Goal: Task Accomplishment & Management: Manage account settings

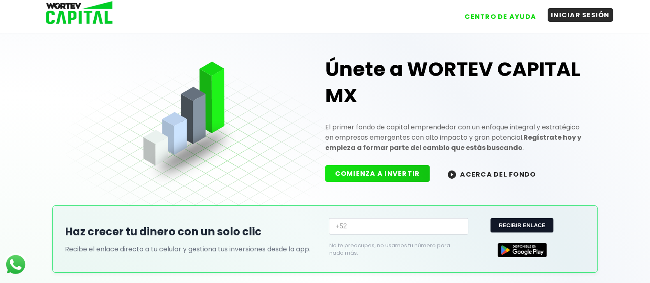
click at [594, 15] on button "INICIAR SESIÓN" at bounding box center [580, 15] width 65 height 14
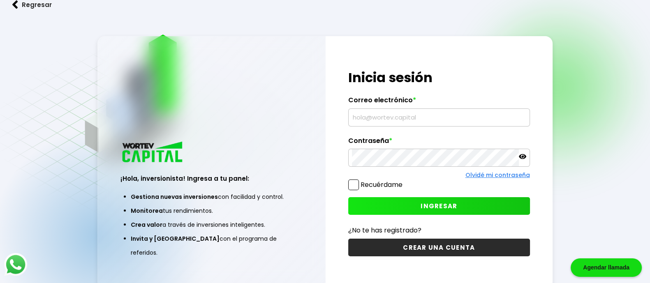
click at [373, 117] on input "text" at bounding box center [439, 117] width 174 height 17
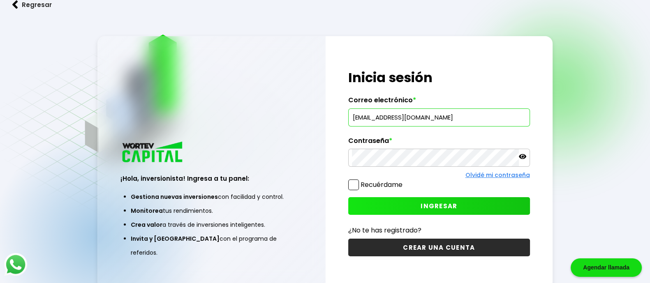
type input "[EMAIL_ADDRESS][DOMAIN_NAME]"
click at [461, 118] on input "[EMAIL_ADDRESS][DOMAIN_NAME]" at bounding box center [439, 117] width 174 height 17
click at [462, 134] on div "¡Hola, inversionista! Ingresa tus credenciales para iniciar sesión Inicia sesió…" at bounding box center [439, 162] width 227 height 253
click at [431, 118] on input "[EMAIL_ADDRESS][DOMAIN_NAME]" at bounding box center [439, 117] width 174 height 17
drag, startPoint x: 451, startPoint y: 116, endPoint x: 348, endPoint y: 115, distance: 103.7
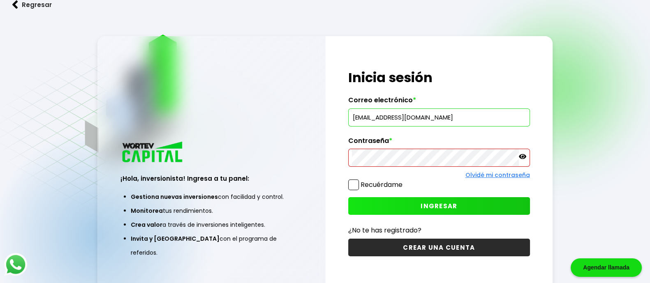
click at [348, 115] on div "¡Hola, inversionista! Ingresa tus credenciales para iniciar sesión Inicia sesió…" at bounding box center [439, 162] width 227 height 253
click at [440, 118] on input "text" at bounding box center [439, 117] width 174 height 17
click at [524, 156] on div at bounding box center [439, 158] width 182 height 18
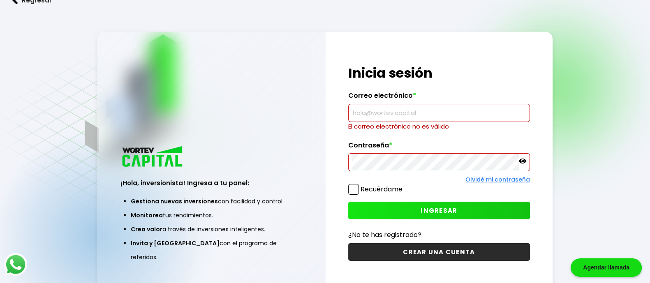
click at [409, 103] on label "Correo electrónico *" at bounding box center [439, 98] width 182 height 12
click at [396, 113] on input "text" at bounding box center [439, 112] width 174 height 17
click at [371, 113] on input "text" at bounding box center [439, 112] width 174 height 17
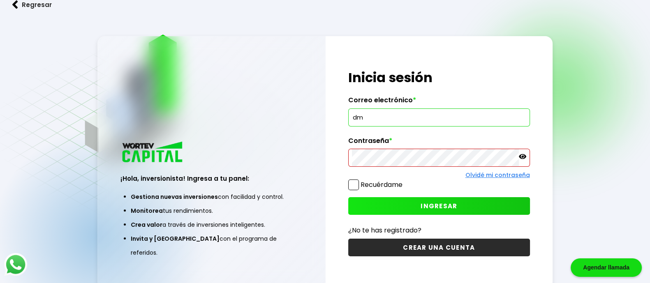
type input "d"
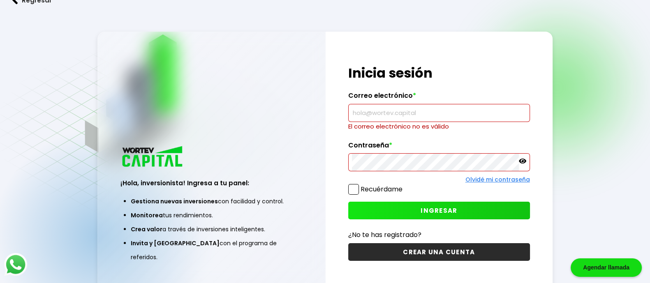
click at [395, 114] on input "text" at bounding box center [439, 112] width 174 height 17
click at [399, 115] on input "text" at bounding box center [439, 112] width 174 height 17
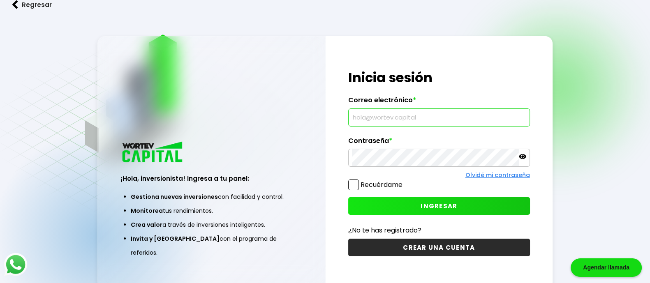
click at [417, 114] on input "text" at bounding box center [439, 117] width 174 height 17
type input "[EMAIL_ADDRESS][DOMAIN_NAME]"
click at [400, 203] on button "INGRESAR" at bounding box center [439, 206] width 182 height 18
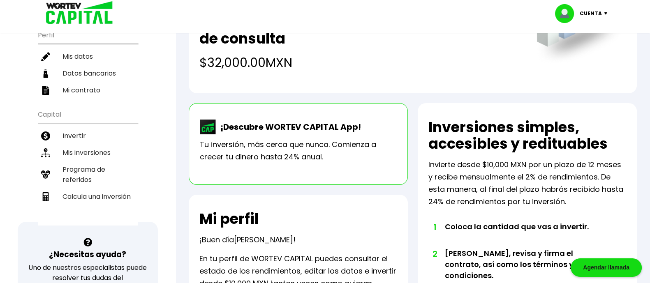
scroll to position [102, 0]
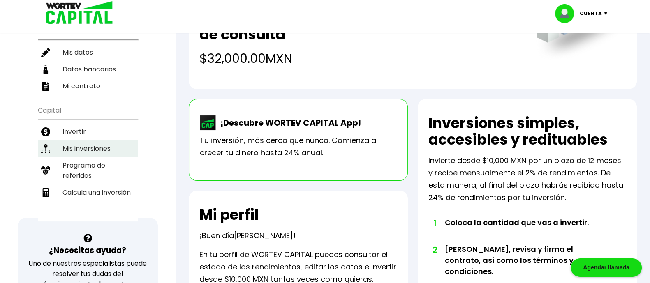
click at [101, 146] on li "Mis inversiones" at bounding box center [88, 148] width 100 height 17
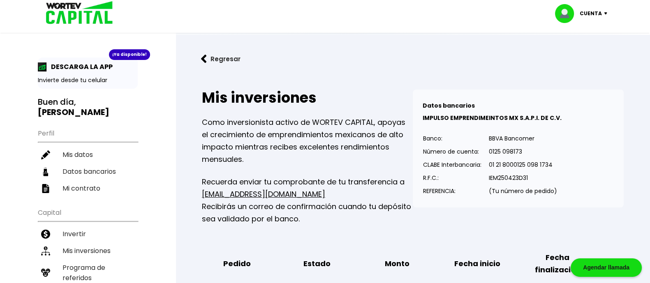
click at [596, 10] on p "Cuenta" at bounding box center [591, 13] width 22 height 12
click at [590, 58] on li "Cerrar sesión" at bounding box center [582, 54] width 66 height 17
